Goal: Task Accomplishment & Management: Complete application form

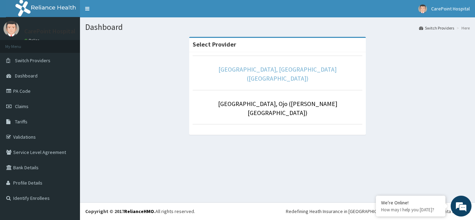
click at [254, 68] on link "CarePoint Hospital, Egbeda (Shefi Hospital)" at bounding box center [277, 73] width 118 height 17
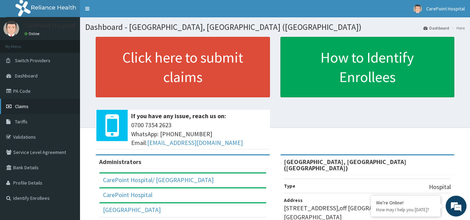
click at [28, 108] on span "Claims" at bounding box center [22, 106] width 14 height 6
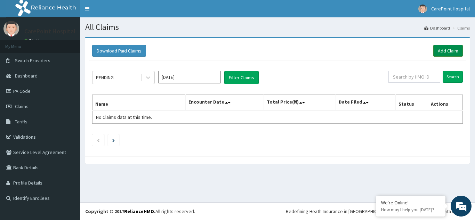
click at [444, 52] on link "Add Claim" at bounding box center [448, 51] width 30 height 12
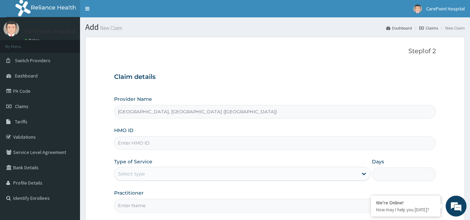
click at [130, 143] on input "HMO ID" at bounding box center [275, 143] width 322 height 14
paste input "EXT/10051/C"
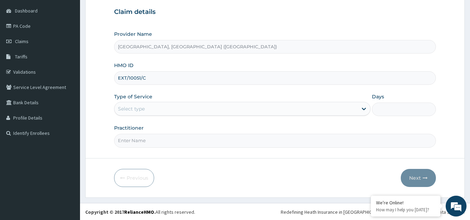
scroll to position [66, 0]
type input "EXT/10051/C"
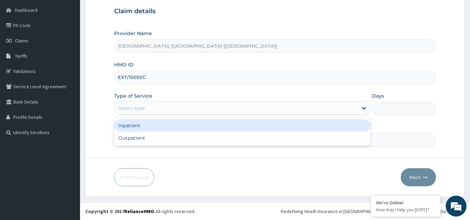
click at [152, 106] on div "Select type" at bounding box center [235, 108] width 243 height 11
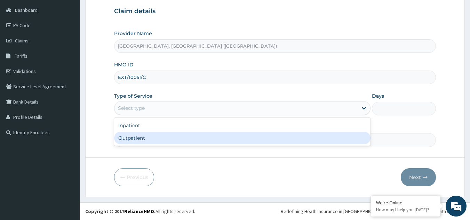
click at [146, 137] on div "Outpatient" at bounding box center [242, 138] width 256 height 13
type input "1"
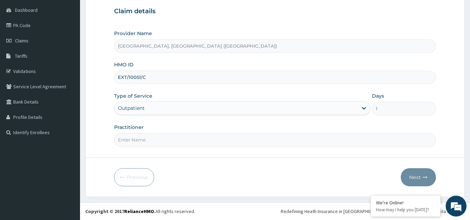
click at [145, 139] on input "Practitioner" at bounding box center [275, 140] width 322 height 14
type input "Dr, Steve"
click at [410, 178] on button "Next" at bounding box center [417, 177] width 35 height 18
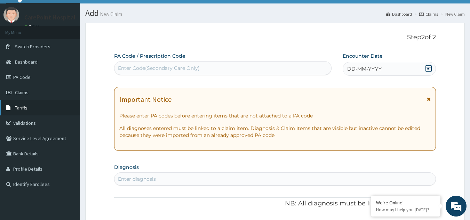
scroll to position [0, 0]
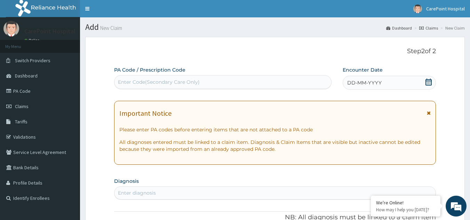
click at [400, 88] on div "DD-MM-YYYY" at bounding box center [388, 83] width 93 height 14
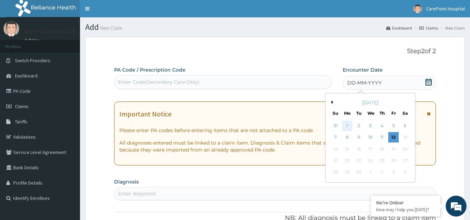
click at [350, 127] on div "1" at bounding box center [347, 126] width 10 height 10
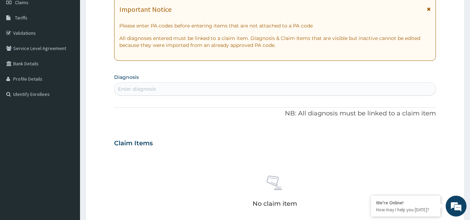
scroll to position [104, 0]
click at [177, 87] on div "Enter diagnosis" at bounding box center [274, 88] width 321 height 11
type input "malaria"
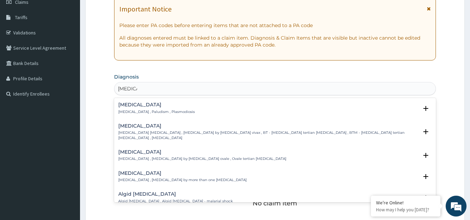
click at [177, 105] on div "Malaria Malaria , Paludism , Plasmodiosis" at bounding box center [274, 108] width 313 height 12
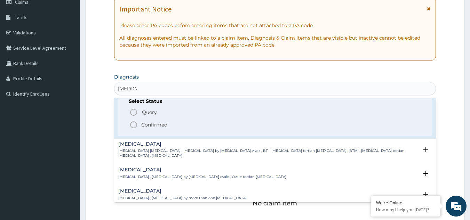
scroll to position [35, 0]
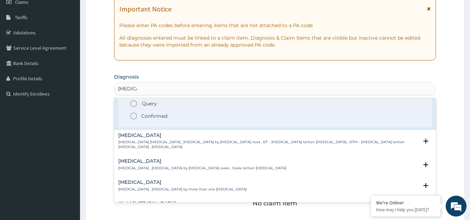
click at [159, 116] on p "Confirmed" at bounding box center [154, 116] width 26 height 7
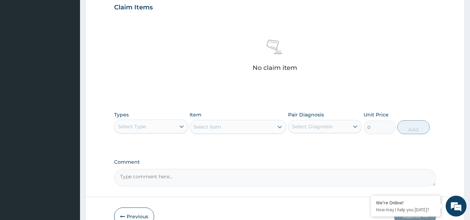
scroll to position [243, 0]
click at [155, 124] on div "Select Type" at bounding box center [144, 125] width 61 height 11
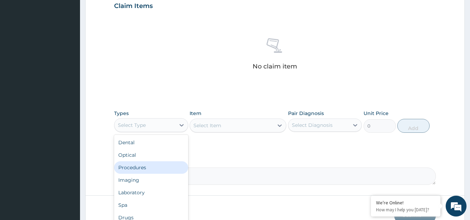
click at [147, 165] on div "Procedures" at bounding box center [151, 167] width 74 height 13
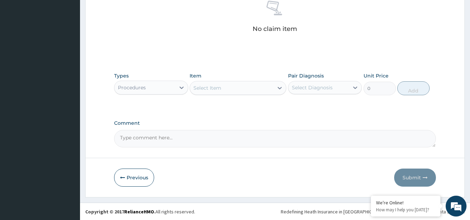
scroll to position [281, 0]
click at [218, 84] on div "Select Item" at bounding box center [207, 87] width 28 height 7
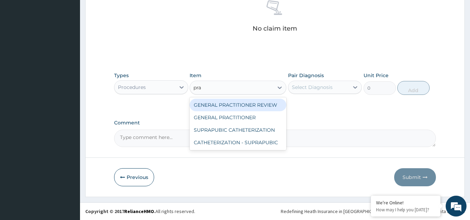
type input "prac"
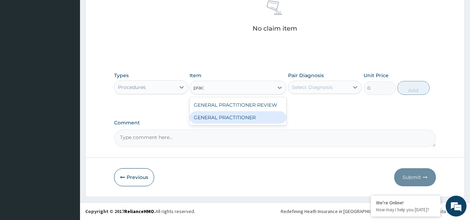
click at [246, 118] on div "GENERAL PRACTITIONER" at bounding box center [237, 117] width 97 height 13
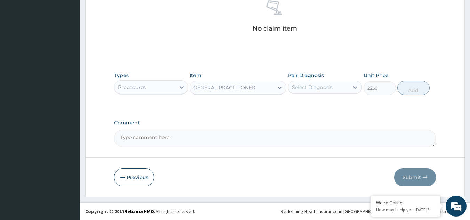
click at [157, 85] on div "Procedures" at bounding box center [144, 87] width 61 height 11
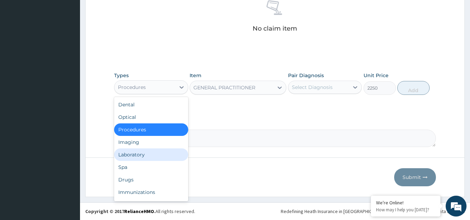
click at [137, 152] on div "Laboratory" at bounding box center [151, 154] width 74 height 13
type input "0"
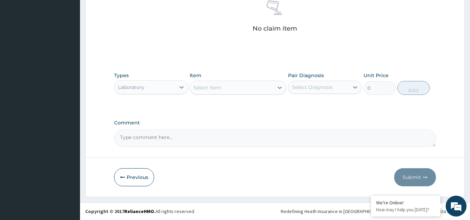
click at [228, 90] on div "Select Item" at bounding box center [231, 87] width 83 height 11
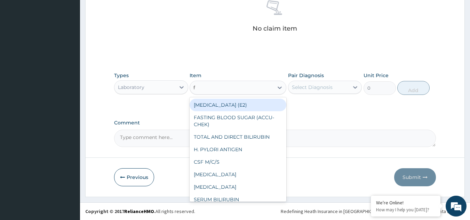
type input "fu"
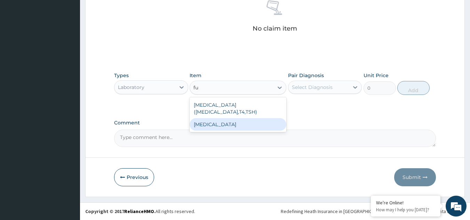
click at [241, 123] on div "FULL BLOOD COUNT" at bounding box center [237, 124] width 97 height 13
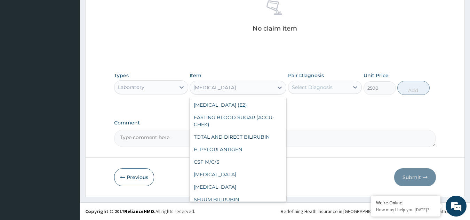
click at [236, 87] on div "FULL BLOOD COUNT" at bounding box center [214, 87] width 42 height 7
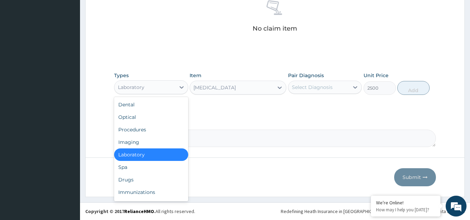
click at [147, 91] on div "Laboratory" at bounding box center [144, 87] width 61 height 11
click at [143, 125] on div "Procedures" at bounding box center [151, 129] width 74 height 13
type input "0"
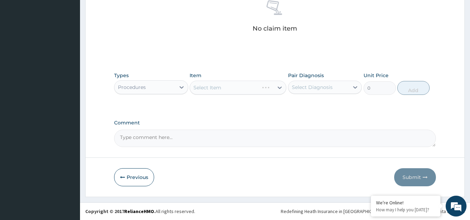
click at [218, 85] on div "Select Item" at bounding box center [237, 88] width 97 height 14
click at [220, 90] on div "Select Item" at bounding box center [237, 88] width 97 height 14
click at [249, 89] on div "Select Item" at bounding box center [231, 87] width 83 height 11
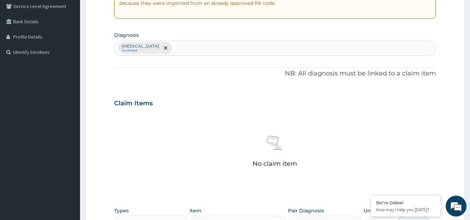
scroll to position [142, 0]
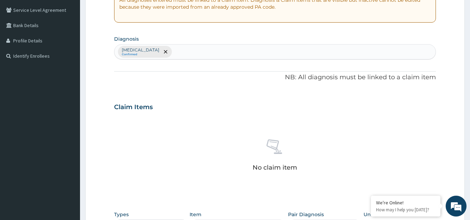
type input "war"
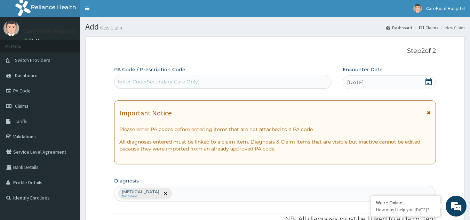
scroll to position [0, 0]
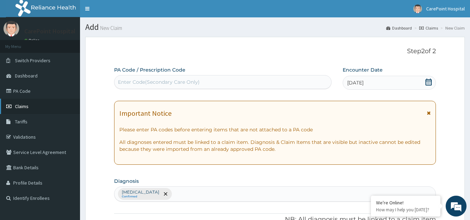
click at [34, 109] on link "Claims" at bounding box center [40, 106] width 80 height 15
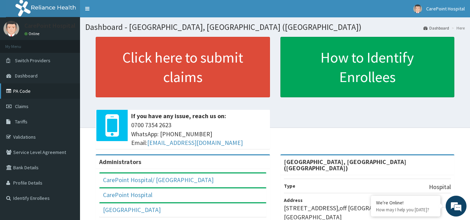
click at [33, 89] on link "PA Code" at bounding box center [40, 90] width 80 height 15
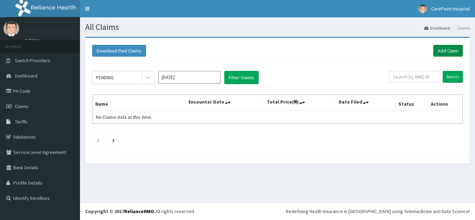
click at [435, 49] on link "Add Claim" at bounding box center [448, 51] width 30 height 12
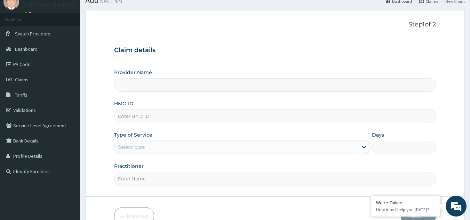
scroll to position [35, 0]
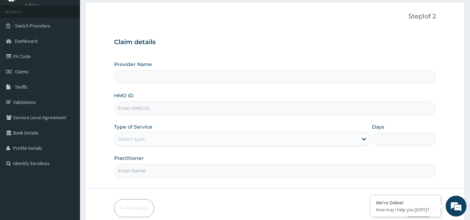
type input "[GEOGRAPHIC_DATA], [GEOGRAPHIC_DATA] ([GEOGRAPHIC_DATA])"
click at [141, 110] on input "HMO ID" at bounding box center [275, 108] width 322 height 14
paste input "BIT/10052/A"
type input "BIT/10052/A"
click at [137, 139] on div "Select type" at bounding box center [131, 139] width 27 height 7
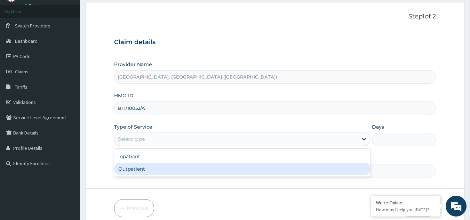
click at [138, 165] on div "Outpatient" at bounding box center [242, 169] width 256 height 13
type input "1"
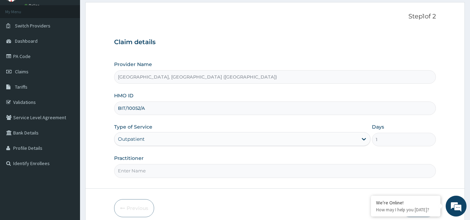
click at [138, 165] on input "Practitioner" at bounding box center [275, 171] width 322 height 14
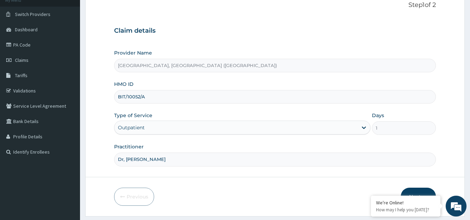
scroll to position [66, 0]
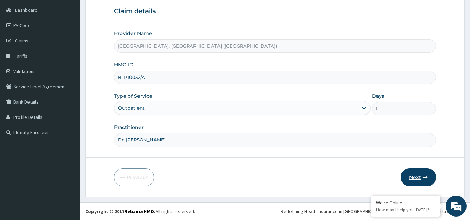
type input "Dr, [PERSON_NAME]"
click at [414, 179] on button "Next" at bounding box center [417, 177] width 35 height 18
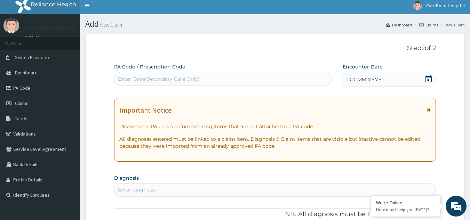
scroll to position [0, 0]
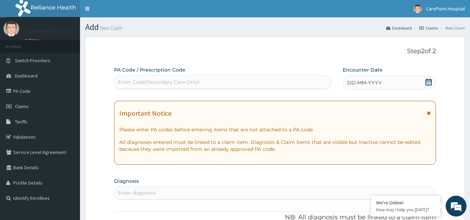
click at [280, 79] on div "Enter Code(Secondary Care Only)" at bounding box center [222, 81] width 217 height 11
click at [385, 82] on div "DD-MM-YYYY" at bounding box center [388, 83] width 93 height 14
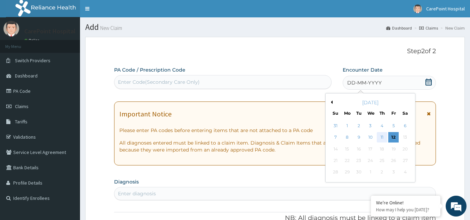
click at [381, 135] on div "11" at bounding box center [381, 137] width 10 height 10
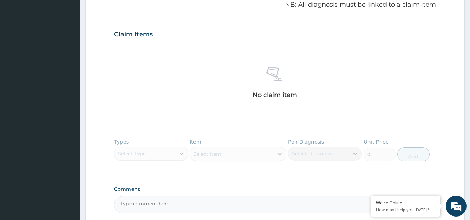
scroll to position [279, 0]
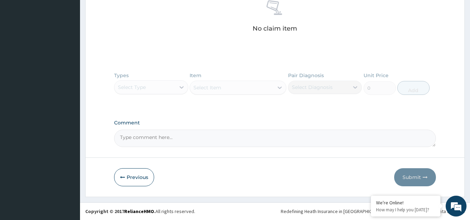
click at [149, 86] on div "Types Select Type Item Select Item Pair Diagnosis Select Diagnosis Unit Price 0…" at bounding box center [275, 88] width 322 height 40
click at [150, 91] on div "Types Select Type Item Select Item Pair Diagnosis Select Diagnosis Unit Price 0…" at bounding box center [275, 88] width 322 height 40
click at [178, 88] on div "Types Select Type Item Select Item Pair Diagnosis Select Diagnosis Unit Price 0…" at bounding box center [275, 88] width 322 height 40
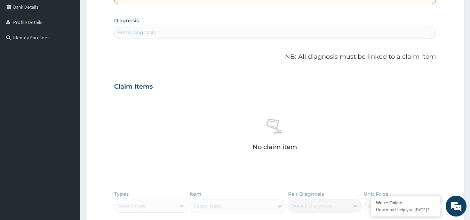
scroll to position [140, 0]
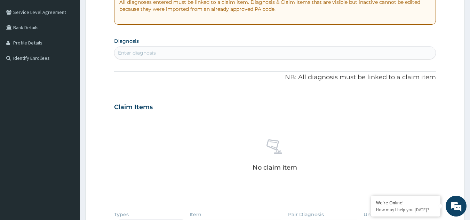
click at [154, 53] on div "Enter diagnosis" at bounding box center [137, 52] width 38 height 7
type input "[MEDICAL_DATA]"
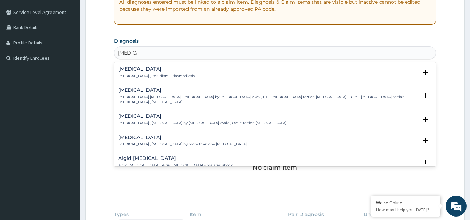
click at [150, 78] on p "[MEDICAL_DATA] , Paludism , Plasmodiosis" at bounding box center [156, 76] width 76 height 5
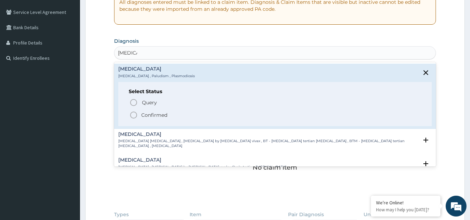
click at [156, 114] on p "Confirmed" at bounding box center [154, 115] width 26 height 7
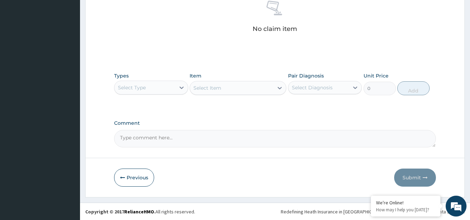
scroll to position [281, 0]
click at [152, 89] on div "Select Type" at bounding box center [144, 87] width 61 height 11
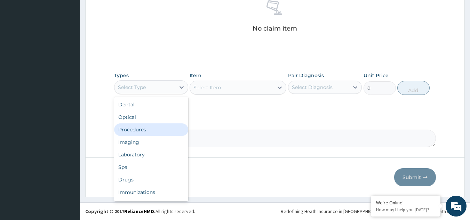
click at [146, 130] on div "Procedures" at bounding box center [151, 129] width 74 height 13
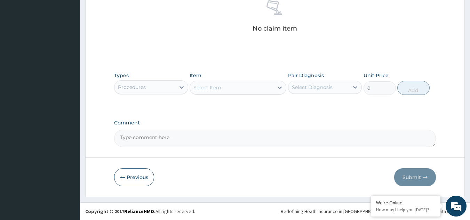
click at [241, 88] on div "Select Item" at bounding box center [231, 87] width 83 height 11
type input "g"
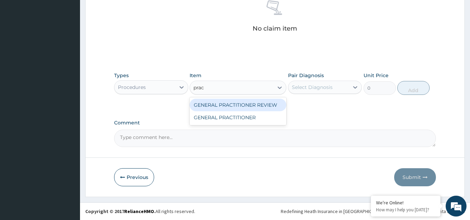
type input "pract"
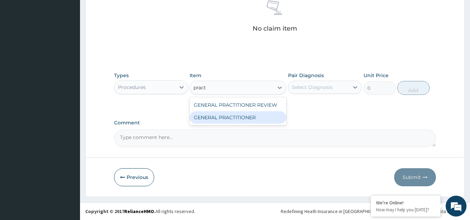
click at [237, 116] on div "GENERAL PRACTITIONER" at bounding box center [237, 117] width 97 height 13
type input "2250"
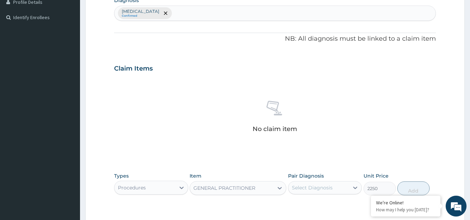
scroll to position [177, 0]
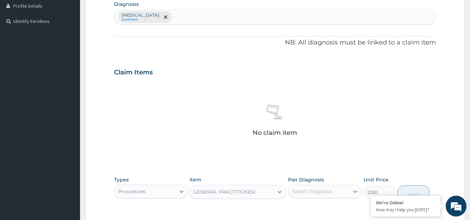
click at [301, 80] on div "Claim Items No claim item" at bounding box center [275, 112] width 322 height 100
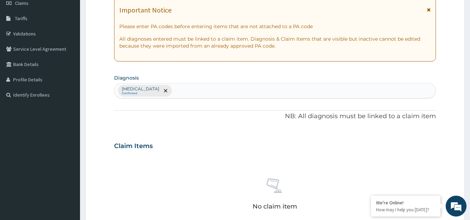
scroll to position [104, 0]
click at [277, 112] on p "NB: All diagnosis must be linked to a claim item" at bounding box center [275, 115] width 322 height 9
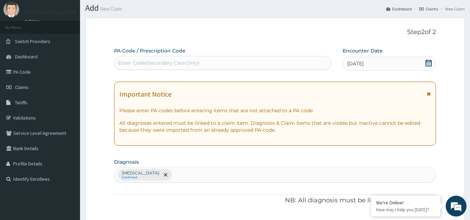
scroll to position [0, 0]
